Goal: Obtain resource: Download file/media

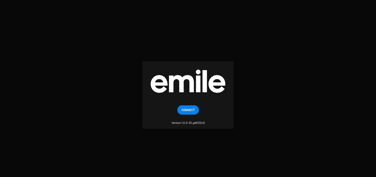
click at [183, 116] on small "Version 1.6.2+35.gd9122c0" at bounding box center [188, 120] width 33 height 10
click at [183, 114] on span "Connect" at bounding box center [187, 109] width 13 height 9
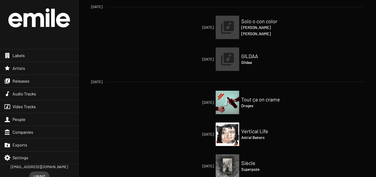
click at [242, 103] on h4 "Droges" at bounding box center [267, 106] width 52 height 6
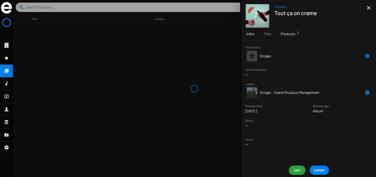
click at [292, 33] on span "Products 3" at bounding box center [288, 33] width 15 height 5
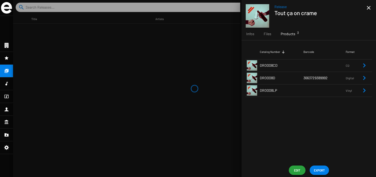
click at [282, 92] on td "DRO008LP" at bounding box center [282, 90] width 44 height 13
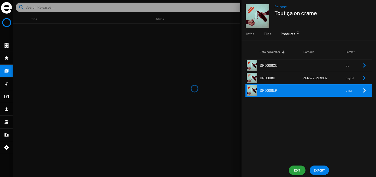
click at [325, 91] on td at bounding box center [324, 90] width 42 height 13
click at [322, 92] on td at bounding box center [324, 90] width 42 height 13
click at [318, 169] on span "EXPORT" at bounding box center [319, 170] width 11 height 9
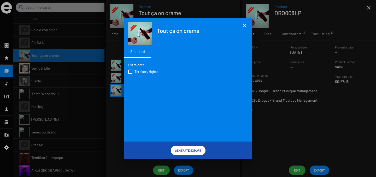
click at [246, 25] on mat-icon "close" at bounding box center [244, 25] width 6 height 6
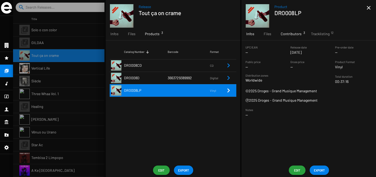
click at [297, 32] on span "Contributors 3" at bounding box center [291, 33] width 21 height 5
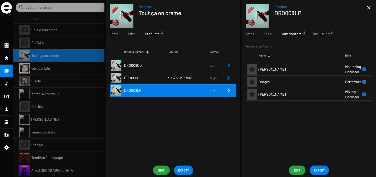
click at [196, 99] on div "Catalog Number Barcode Format DRO008CD CD DRO008D 3663729389992 Digital DRO008L…" at bounding box center [173, 101] width 134 height 123
click at [195, 95] on td at bounding box center [189, 90] width 42 height 13
